Goal: Task Accomplishment & Management: Manage account settings

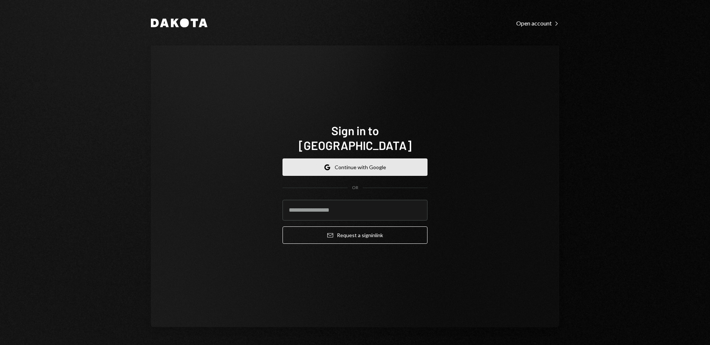
click at [365, 159] on button "Google Continue with Google" at bounding box center [355, 167] width 145 height 17
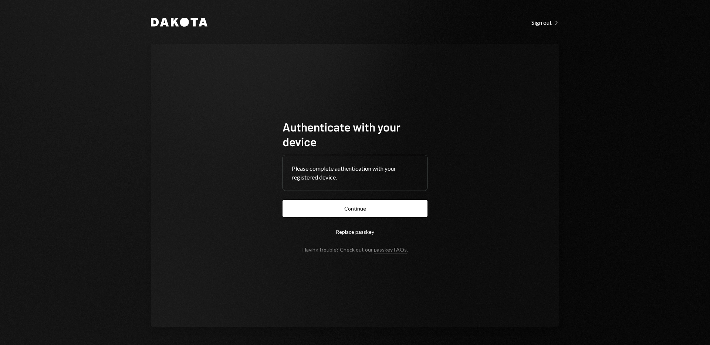
click at [283, 200] on button "Continue" at bounding box center [355, 208] width 145 height 17
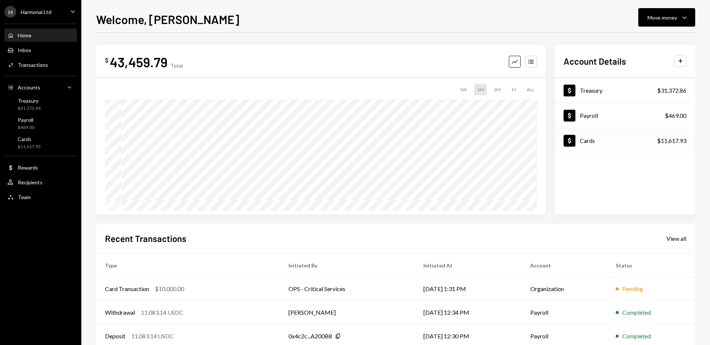
click at [595, 135] on div "Dollar Cards $11,617.93" at bounding box center [625, 141] width 141 height 24
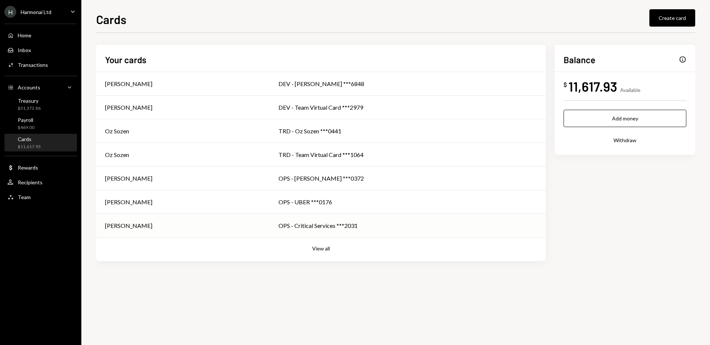
click at [219, 225] on div "[PERSON_NAME]" at bounding box center [183, 226] width 156 height 9
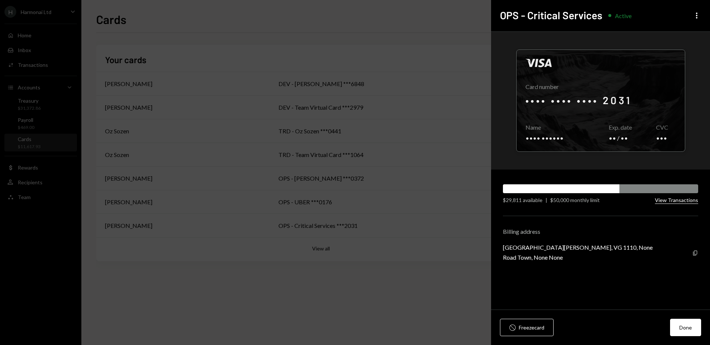
click at [683, 203] on button "View Transactions" at bounding box center [676, 200] width 43 height 7
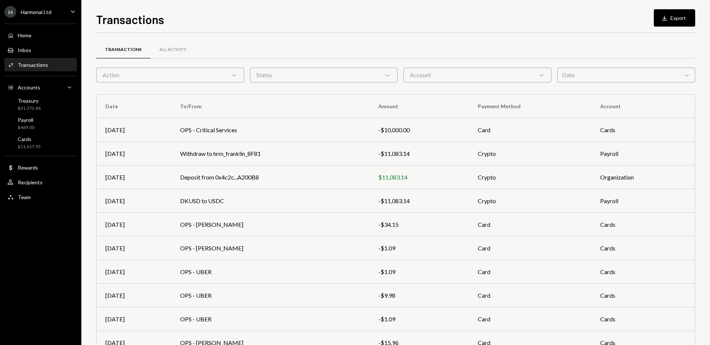
click at [47, 14] on div "Harmonai Ltd" at bounding box center [36, 12] width 31 height 6
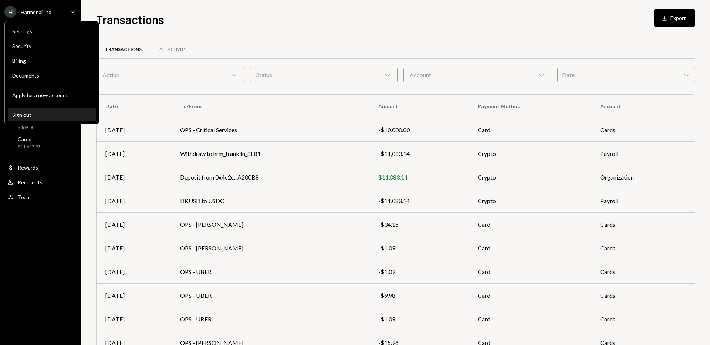
click at [47, 115] on div "Sign out" at bounding box center [51, 115] width 79 height 6
